Goal: Find specific page/section: Find specific page/section

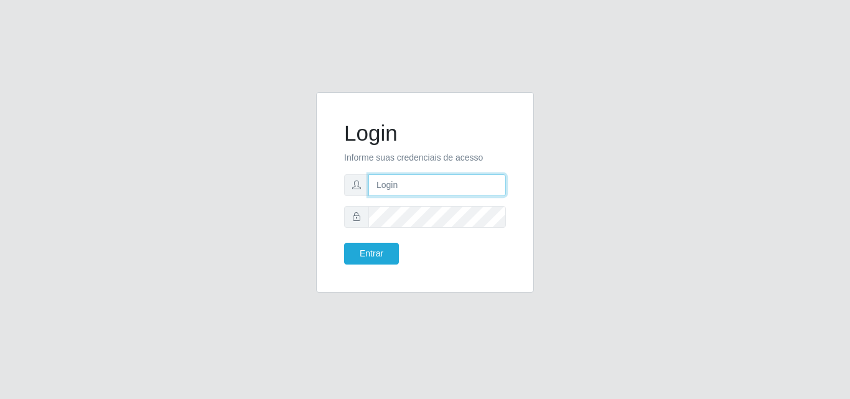
click at [410, 182] on input "text" at bounding box center [437, 185] width 138 height 22
type input "[EMAIL_ADDRESS][DOMAIN_NAME]"
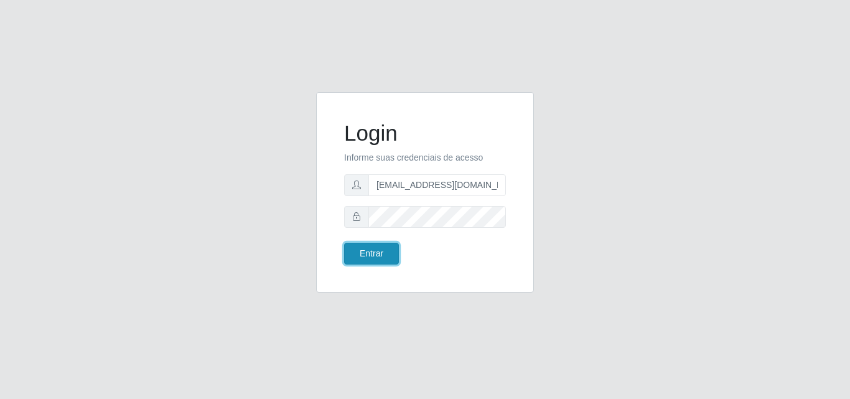
click at [391, 258] on button "Entrar" at bounding box center [371, 254] width 55 height 22
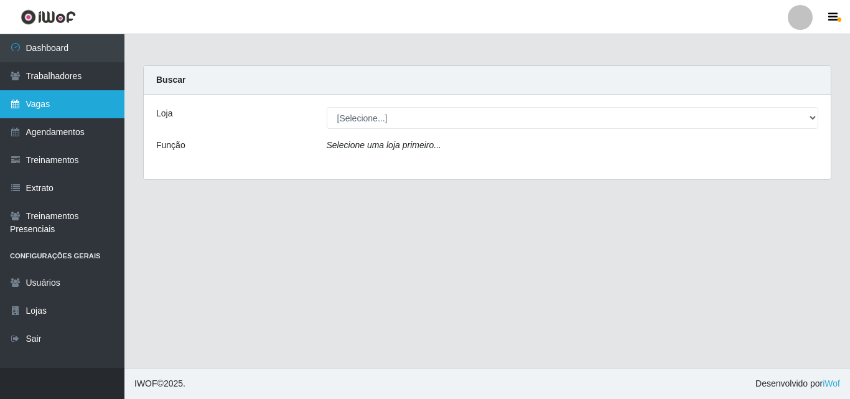
click at [27, 101] on link "Vagas" at bounding box center [62, 104] width 124 height 28
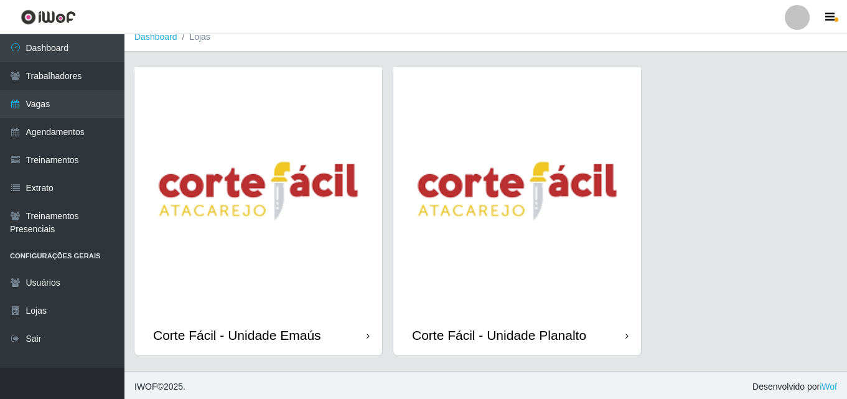
scroll to position [14, 0]
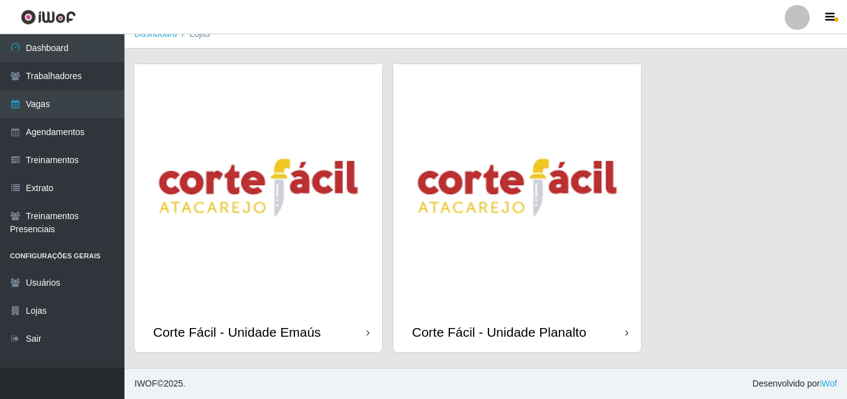
click at [230, 288] on img at bounding box center [258, 188] width 248 height 248
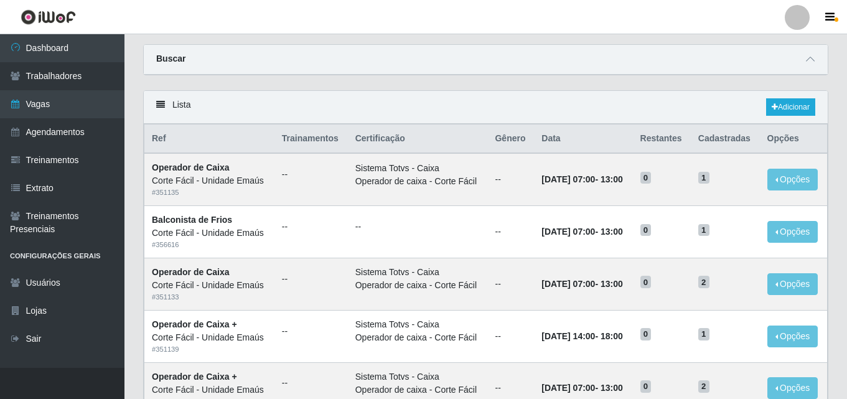
scroll to position [62, 0]
